Goal: Information Seeking & Learning: Understand process/instructions

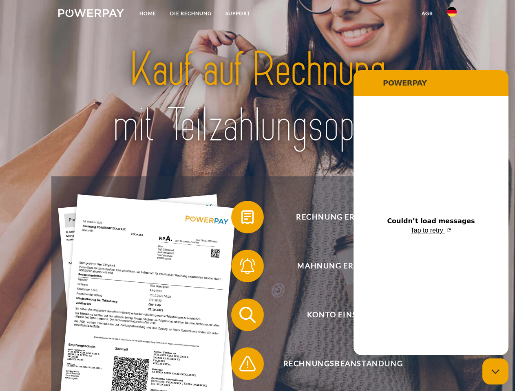
click at [91, 14] on img at bounding box center [91, 13] width 66 height 8
click at [451, 14] on img at bounding box center [452, 12] width 10 height 10
click at [427, 13] on link "agb" at bounding box center [426, 13] width 25 height 15
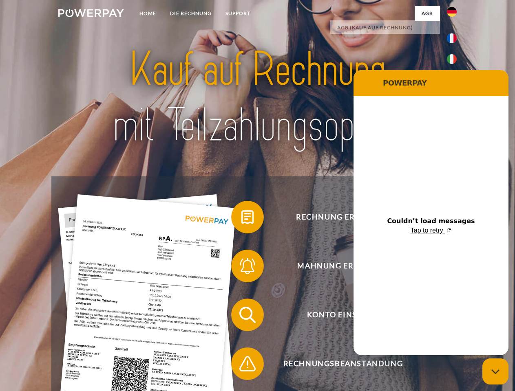
click at [241, 219] on span at bounding box center [235, 217] width 41 height 41
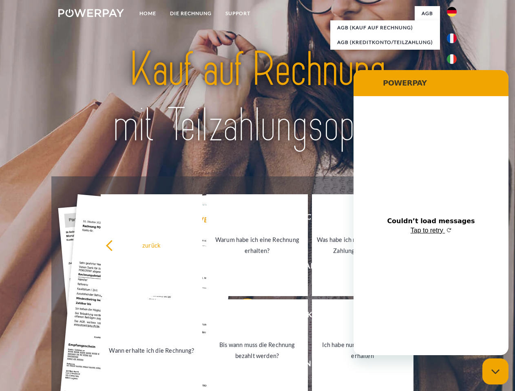
click at [241, 268] on div "zurück Warum habe ich eine Rechnung erhalten? Was habe ich noch offen, ist mein…" at bounding box center [256, 298] width 329 height 210
click at [241, 317] on link "Bis wann muss die Rechnung bezahlt werden?" at bounding box center [256, 350] width 101 height 102
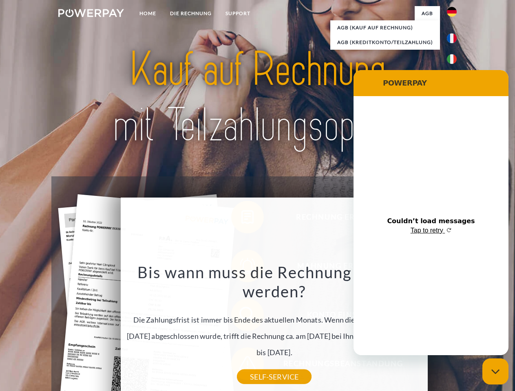
click at [241, 365] on div "Rechnung erhalten? Mahnung erhalten? Konto einsehen" at bounding box center [256, 339] width 411 height 326
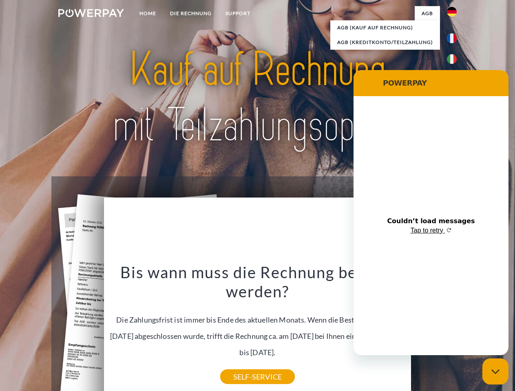
click at [495, 372] on icon "Close messaging window" at bounding box center [495, 371] width 9 height 5
